Goal: Navigation & Orientation: Find specific page/section

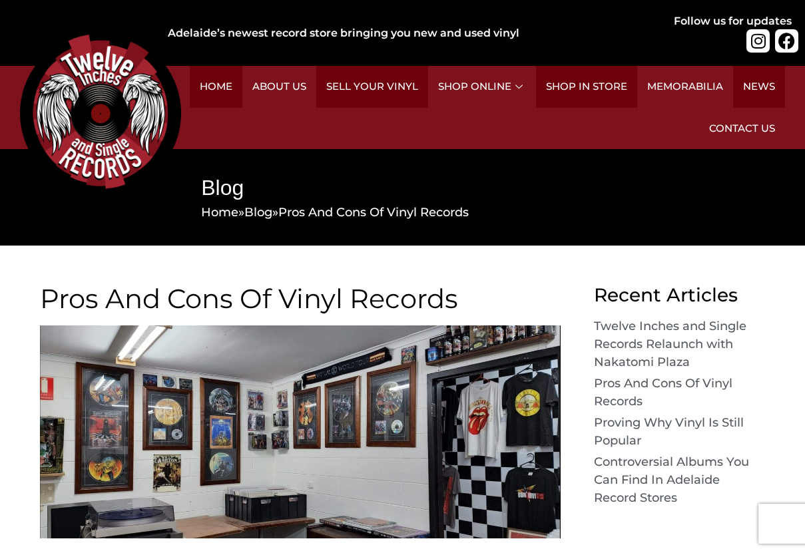
click at [605, 475] on link "Controversial Albums You Can Find In Adelaide Record Stores" at bounding box center [671, 480] width 155 height 51
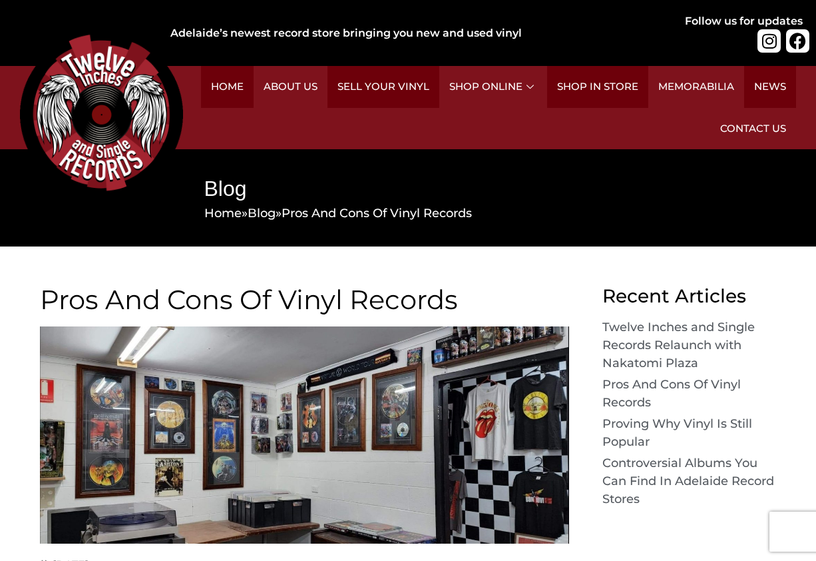
click at [635, 178] on h2 "Classical (3)" at bounding box center [679, 172] width 100 height 23
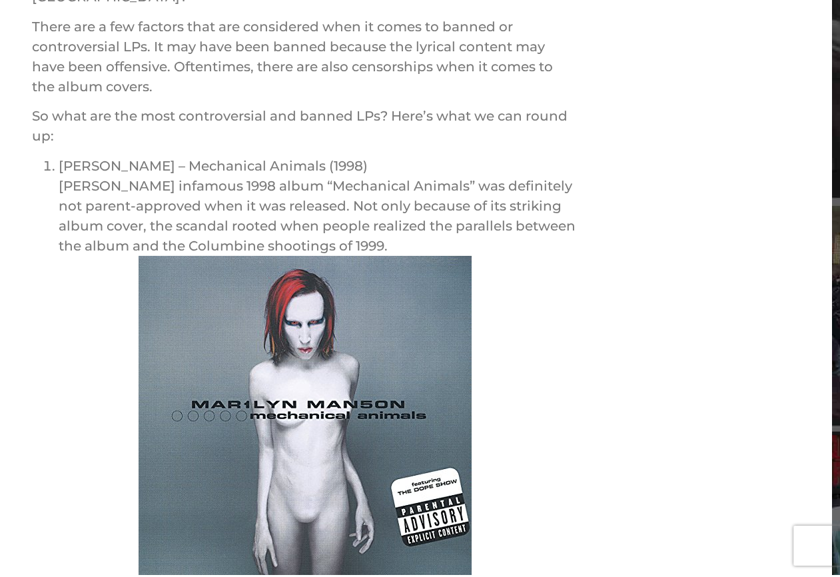
scroll to position [957, 4]
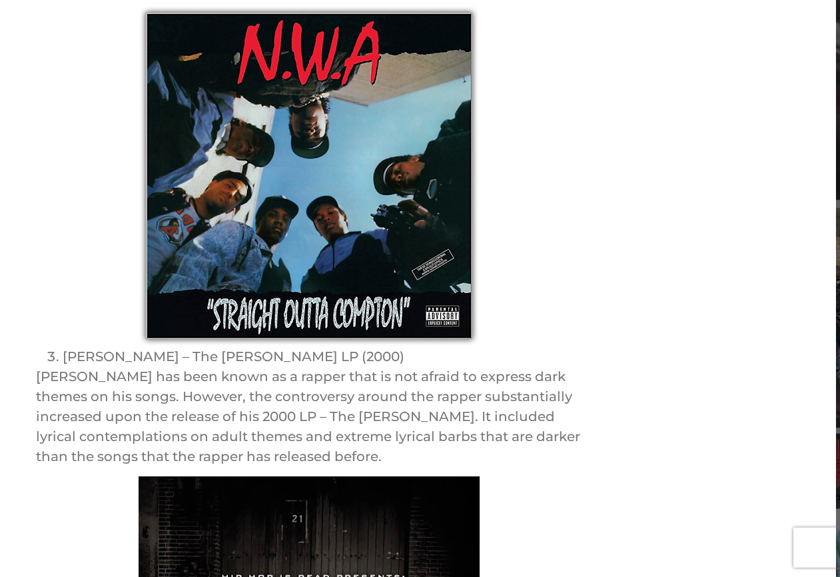
click at [45, 220] on div at bounding box center [309, 175] width 547 height 341
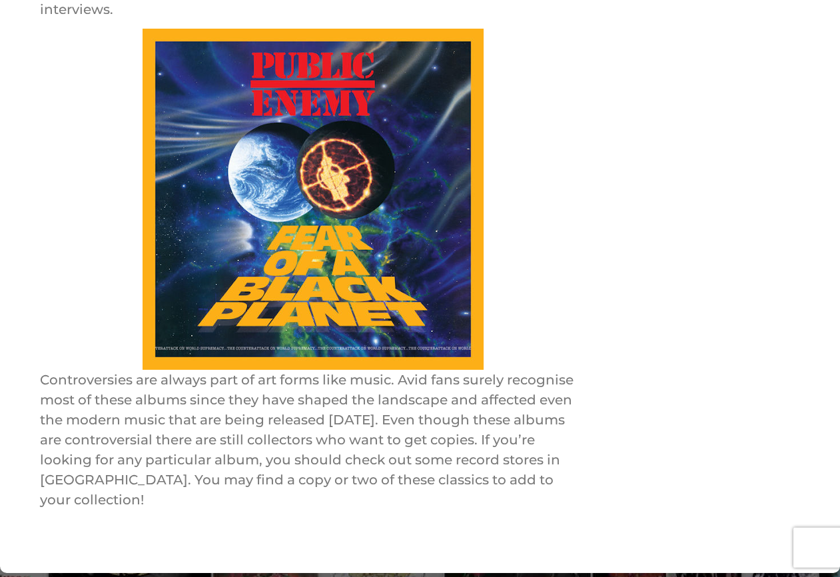
scroll to position [5297, 0]
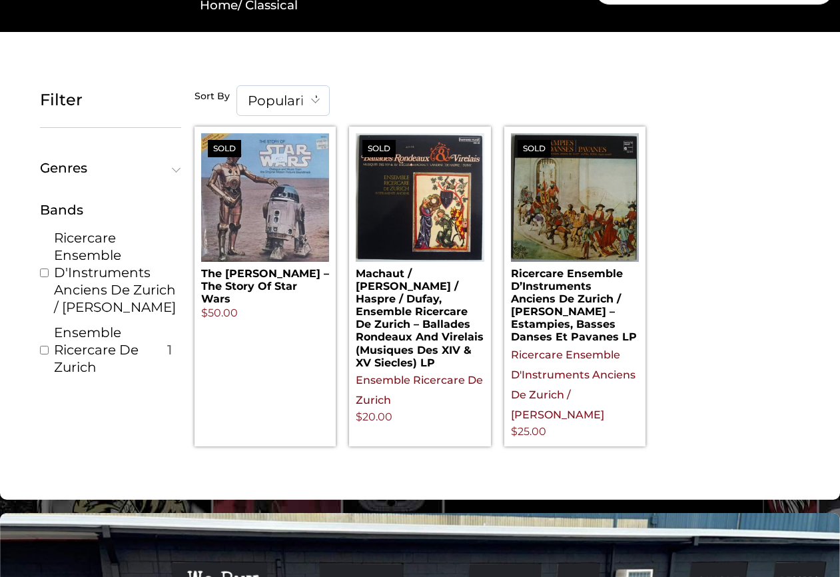
scroll to position [184, 0]
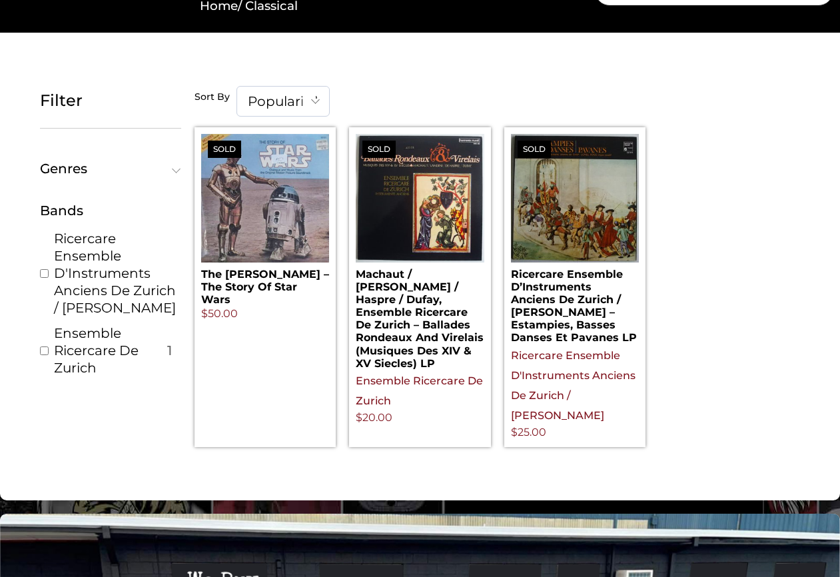
click at [174, 162] on span "Genres" at bounding box center [107, 168] width 135 height 13
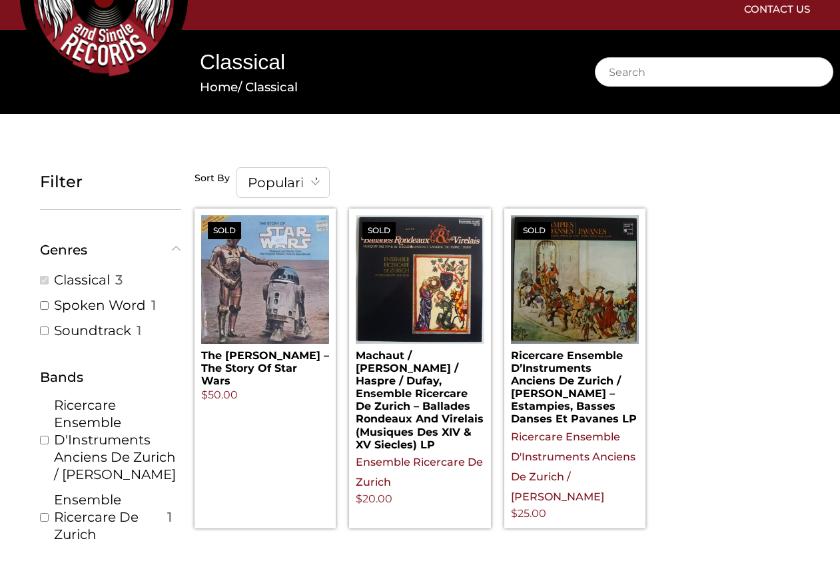
scroll to position [0, 0]
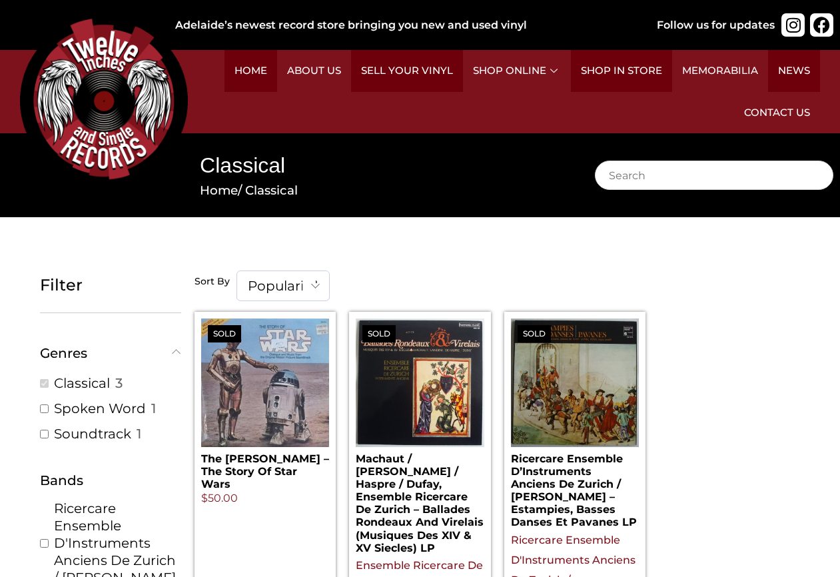
click at [559, 156] on h2 "Celtic (1)" at bounding box center [596, 156] width 100 height 23
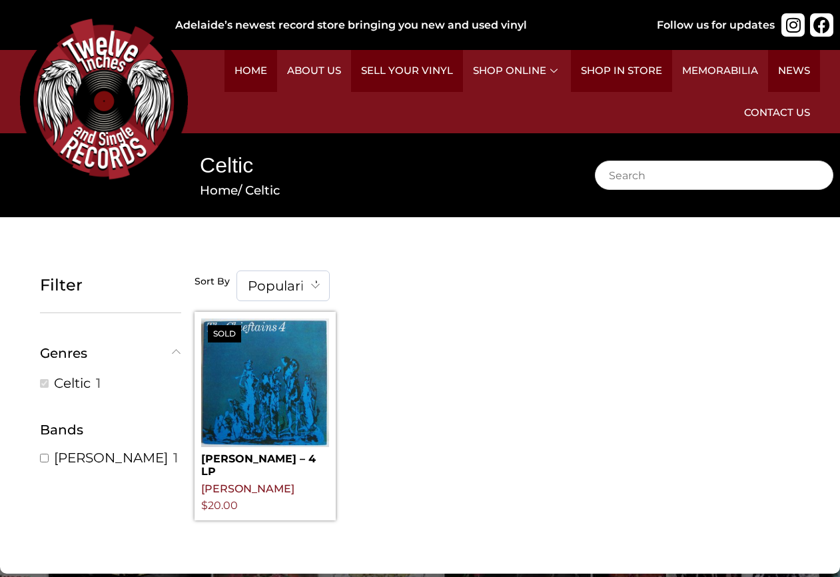
click at [550, 191] on h2 "Folk (5)" at bounding box center [596, 186] width 100 height 23
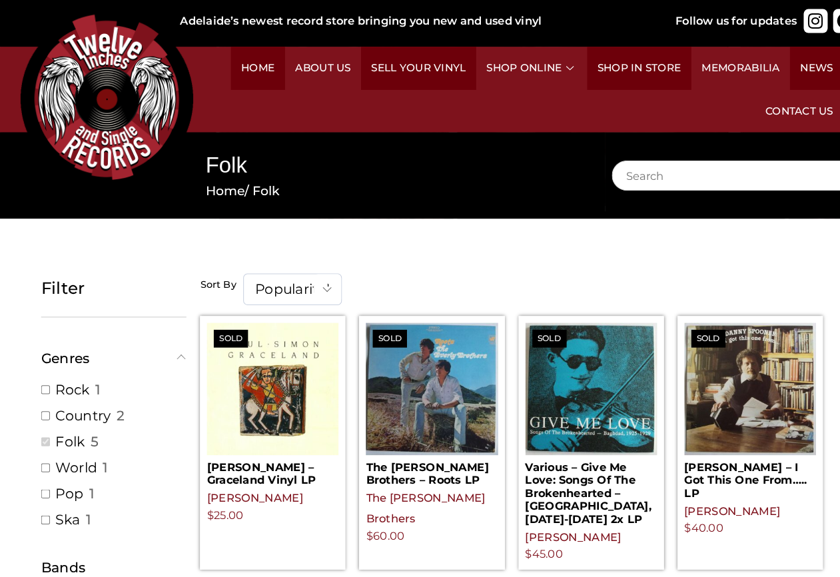
scroll to position [6, 0]
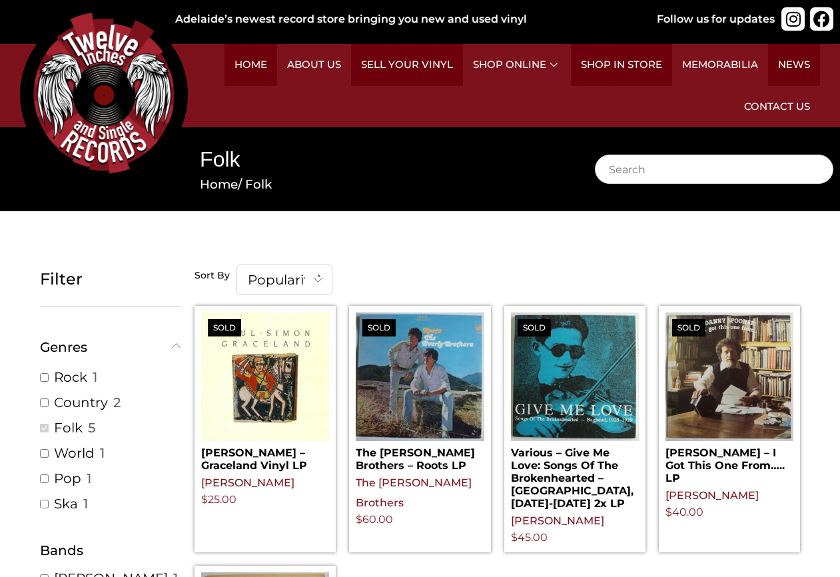
click at [671, 278] on h2 "World (1)" at bounding box center [703, 271] width 100 height 23
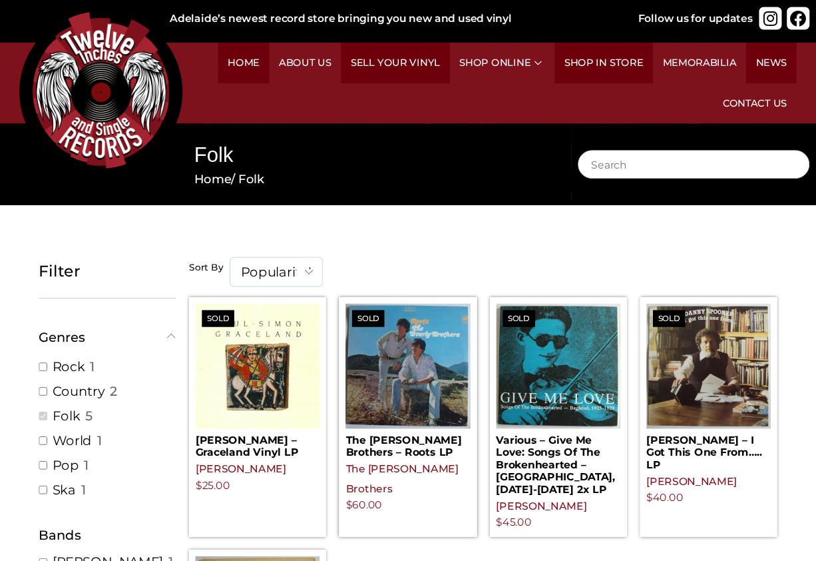
scroll to position [15, 1]
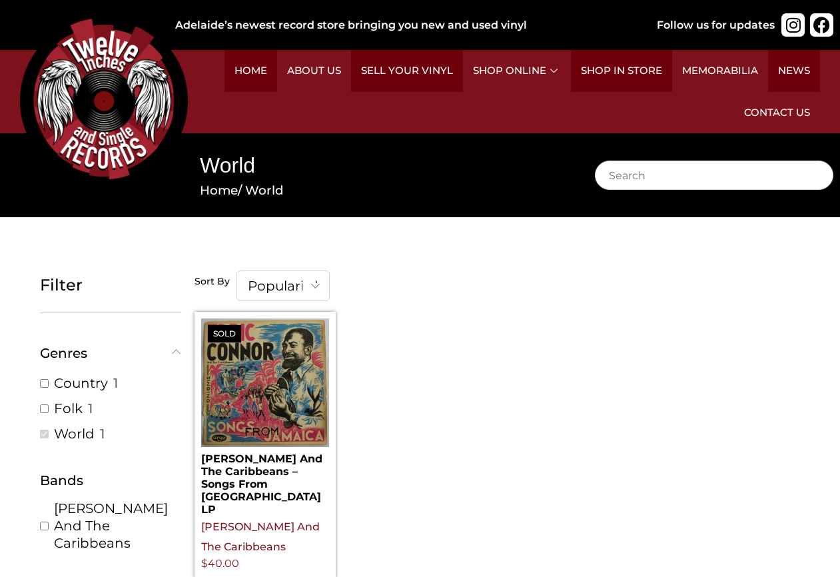
click at [768, 228] on h2 "Pop (28)" at bounding box center [809, 216] width 100 height 23
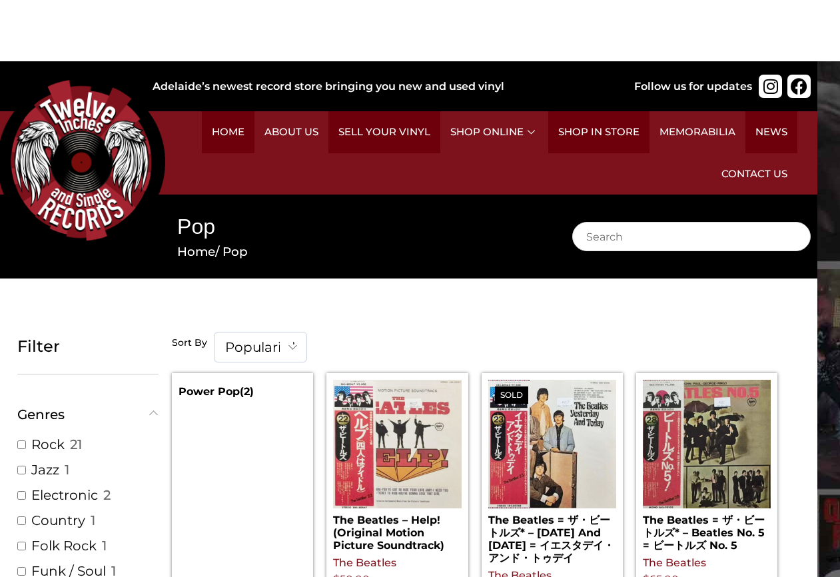
scroll to position [0, 23]
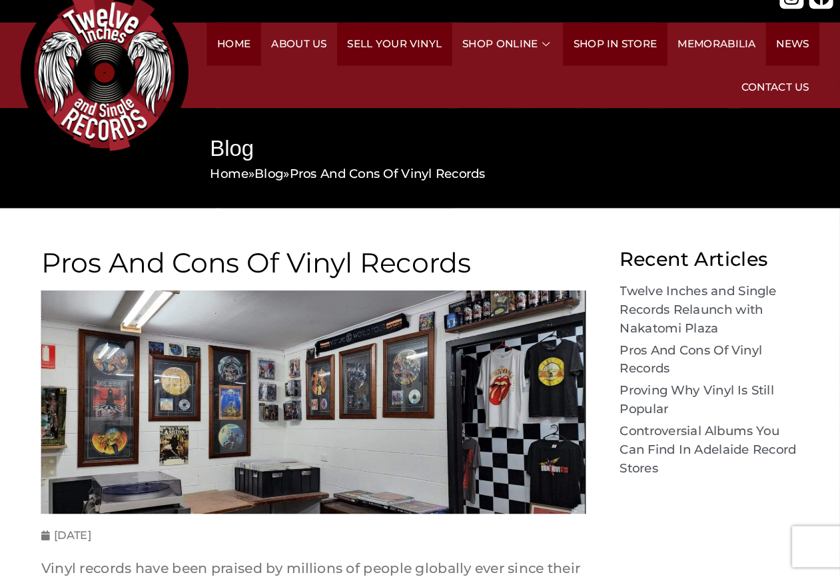
scroll to position [45, 0]
